Goal: Task Accomplishment & Management: Manage account settings

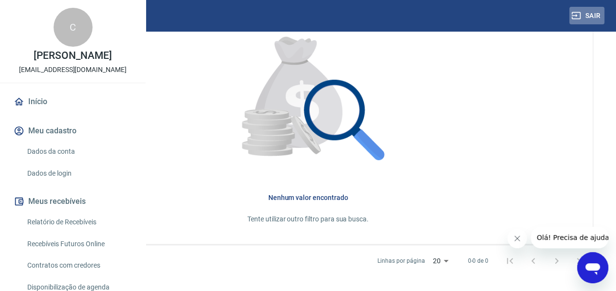
click at [594, 16] on button "Sair" at bounding box center [586, 16] width 35 height 18
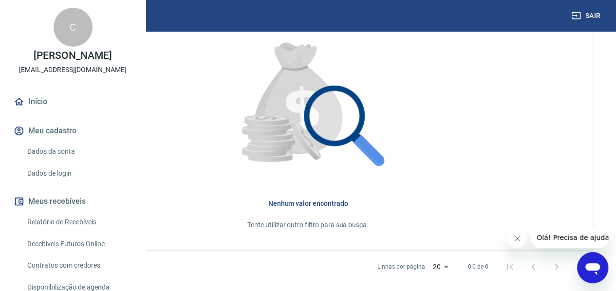
scroll to position [323, 0]
